Goal: Check status: Check status

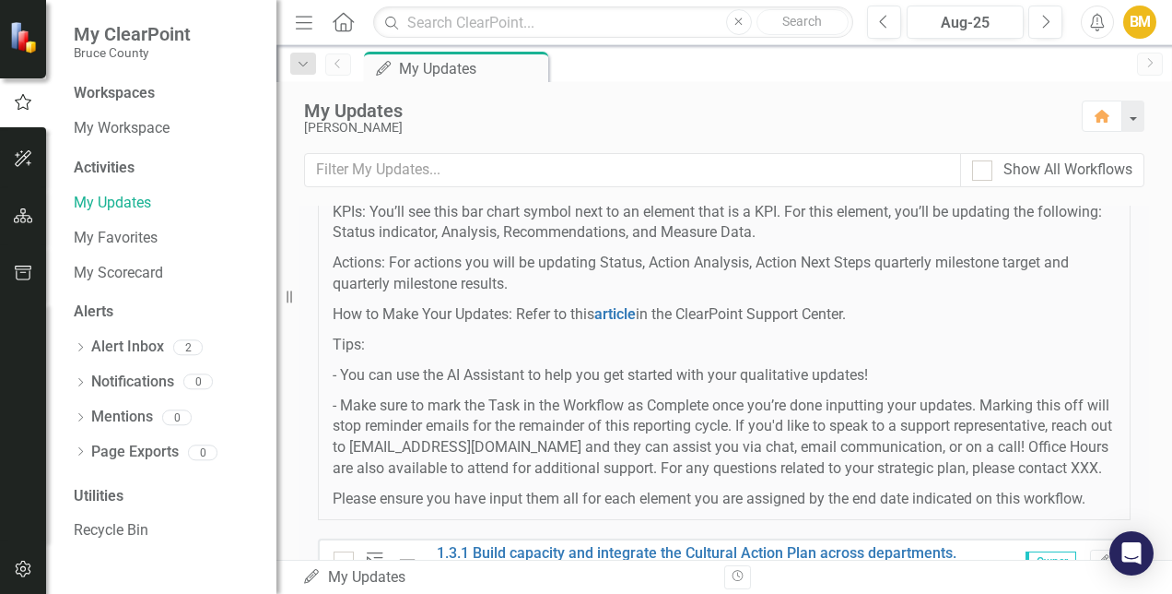
scroll to position [173, 0]
click at [114, 266] on link "My Scorecard" at bounding box center [166, 273] width 184 height 21
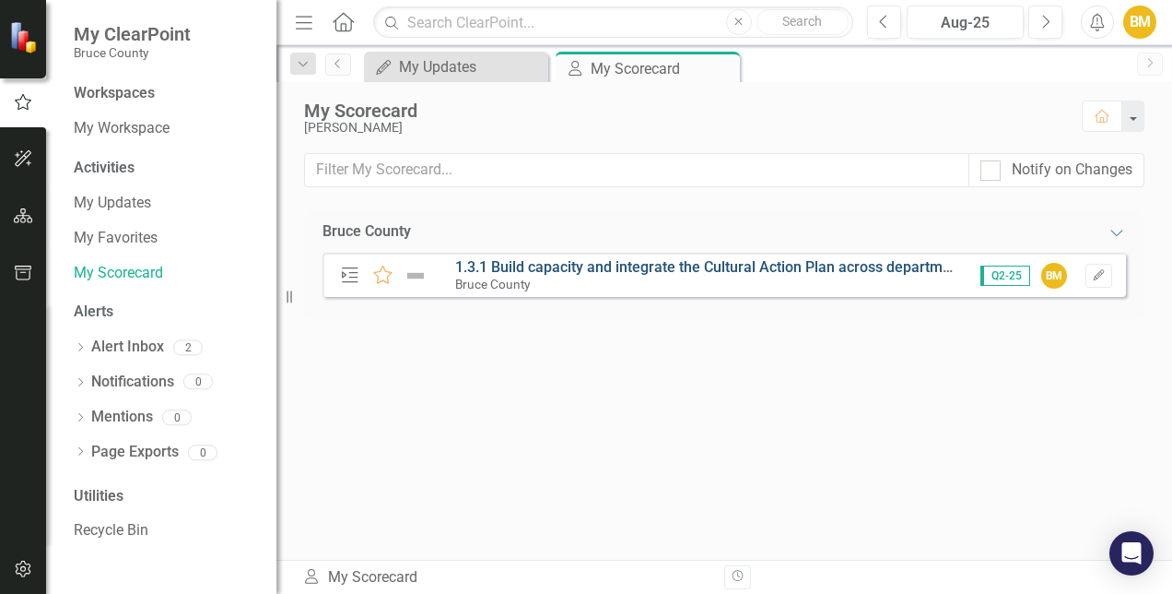
click at [540, 273] on link "1.3.1 Build capacity and integrate the Cultural Action Plan across departments." at bounding box center [715, 267] width 520 height 18
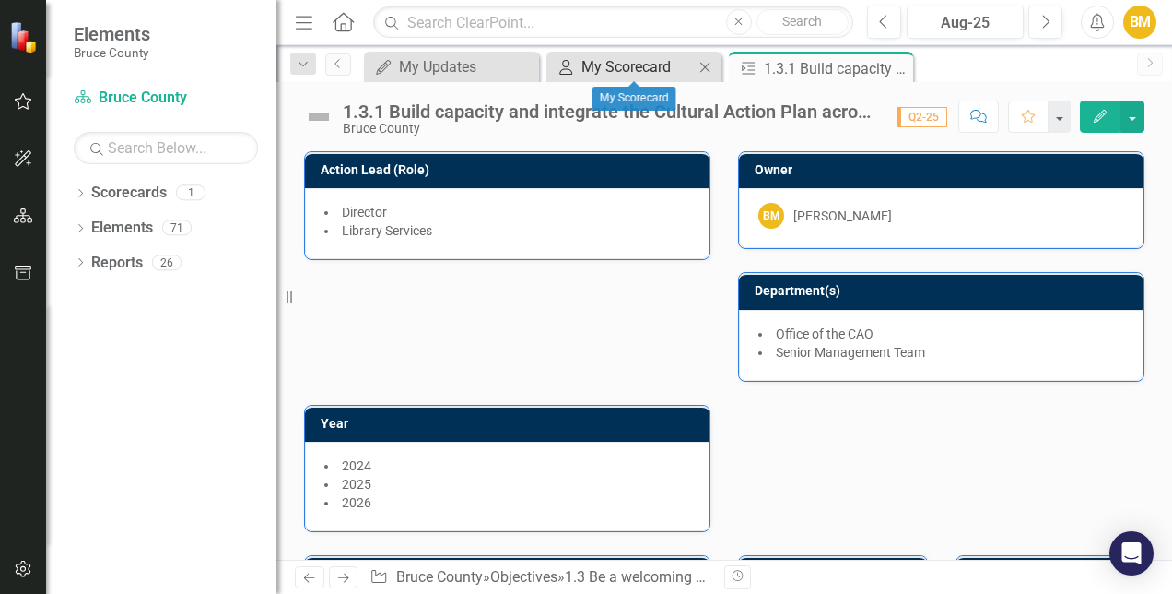
click at [657, 64] on div "My Scorecard" at bounding box center [638, 66] width 112 height 23
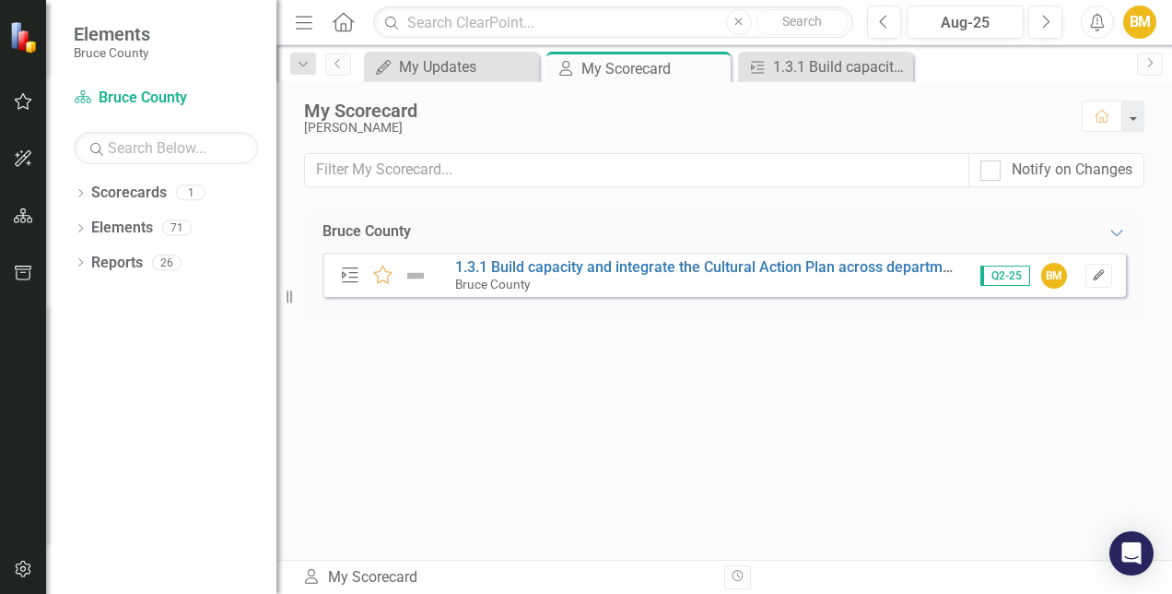
click at [1099, 276] on icon "Edit" at bounding box center [1099, 275] width 14 height 11
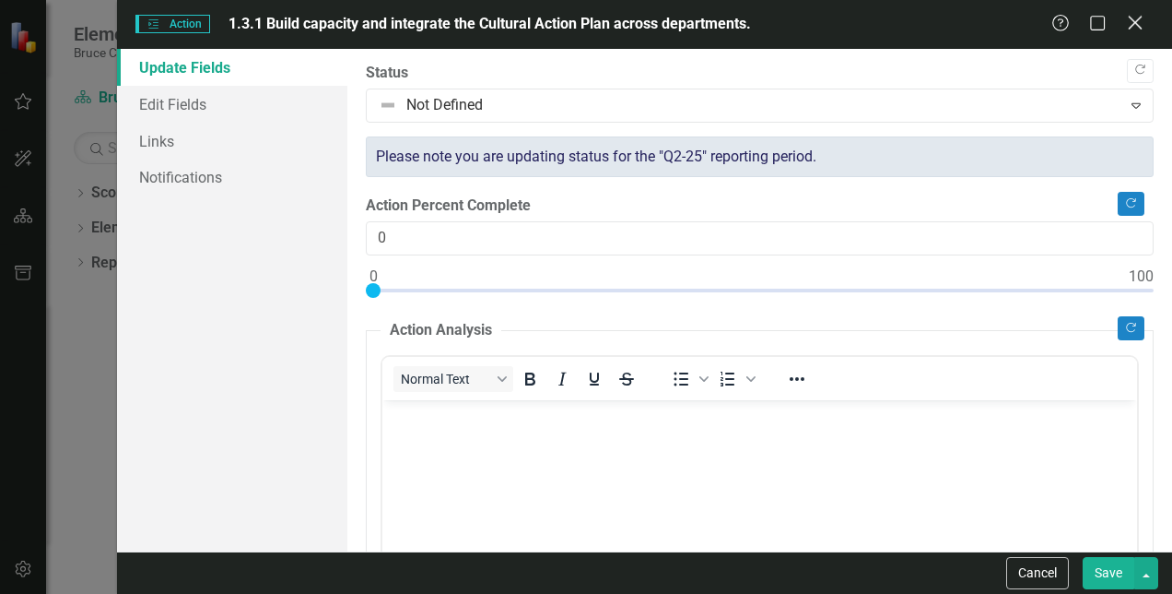
click at [1137, 17] on icon "Close" at bounding box center [1134, 23] width 23 height 18
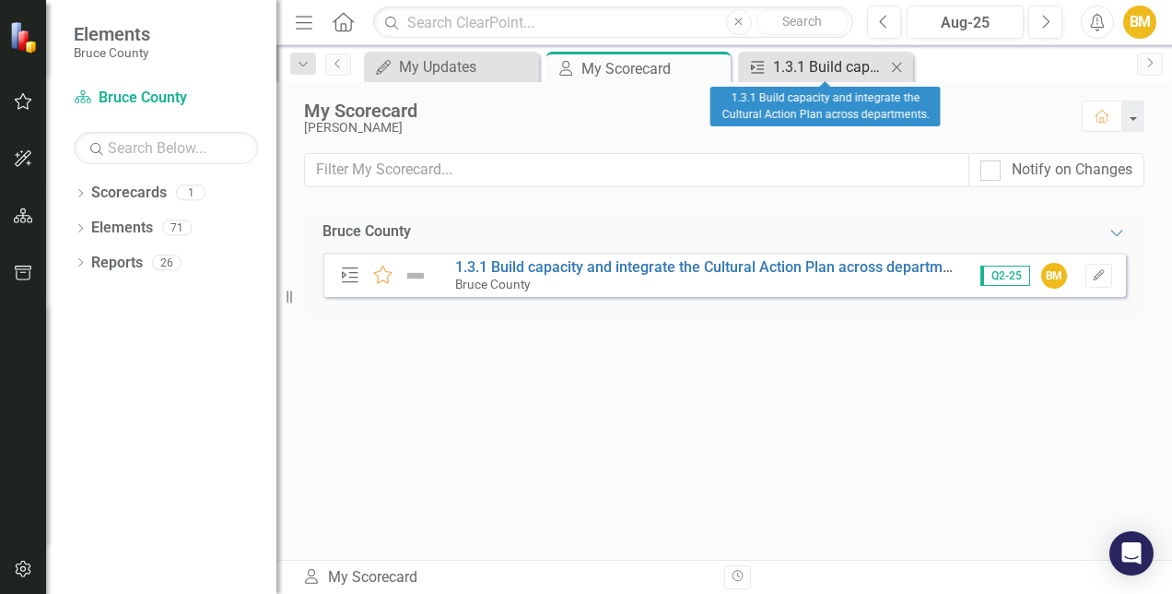
click at [841, 74] on div "1.3.1 Build capacity and integrate the Cultural Action Plan across departments." at bounding box center [829, 66] width 112 height 23
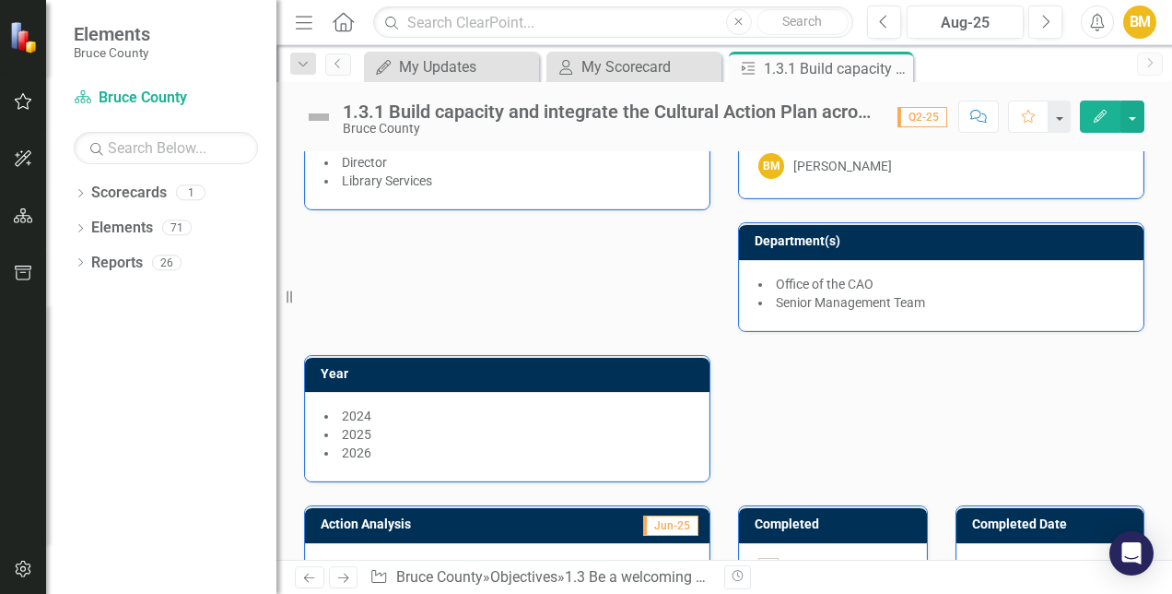
scroll to position [44, 0]
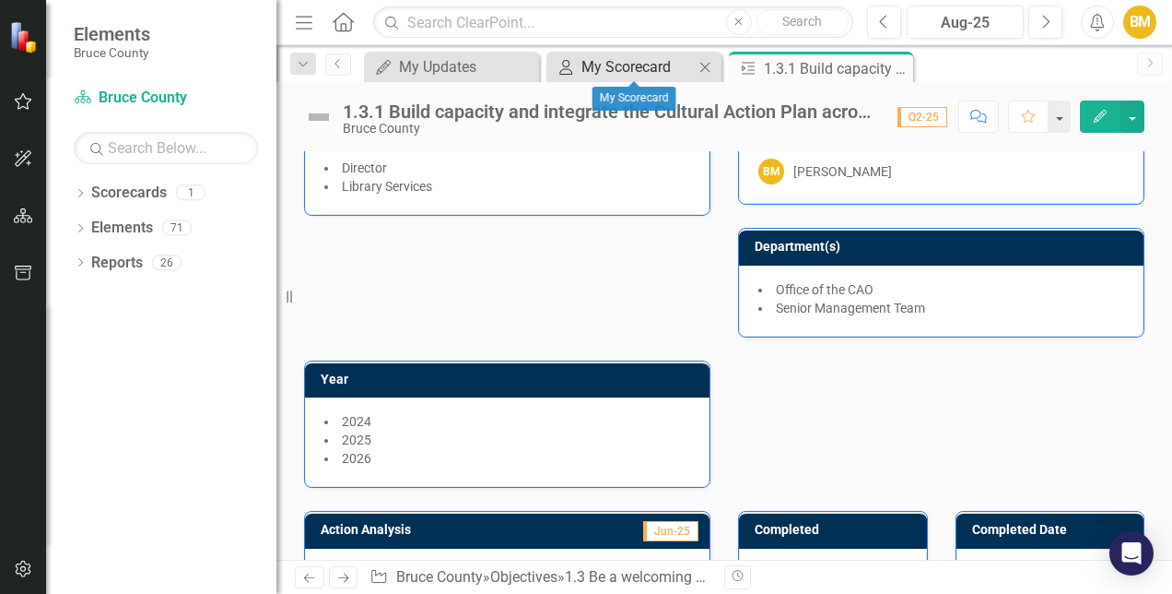
click at [623, 56] on div "My Scorecard" at bounding box center [638, 66] width 112 height 23
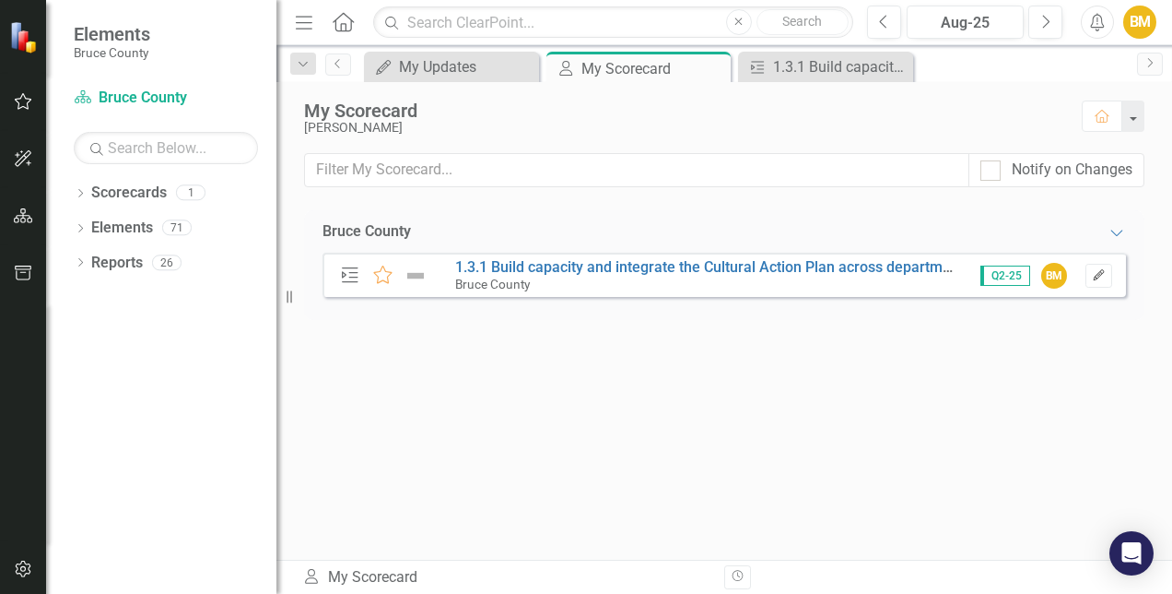
click at [1105, 274] on icon "Edit" at bounding box center [1099, 275] width 14 height 11
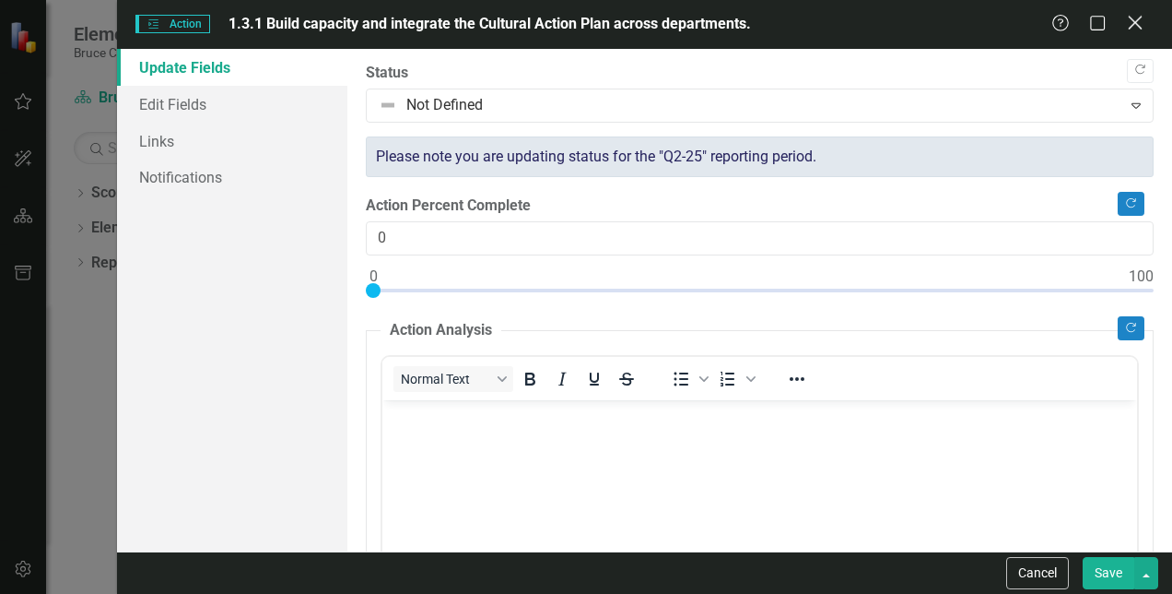
click at [1137, 13] on div "Close" at bounding box center [1134, 24] width 23 height 25
